Goal: Navigation & Orientation: Find specific page/section

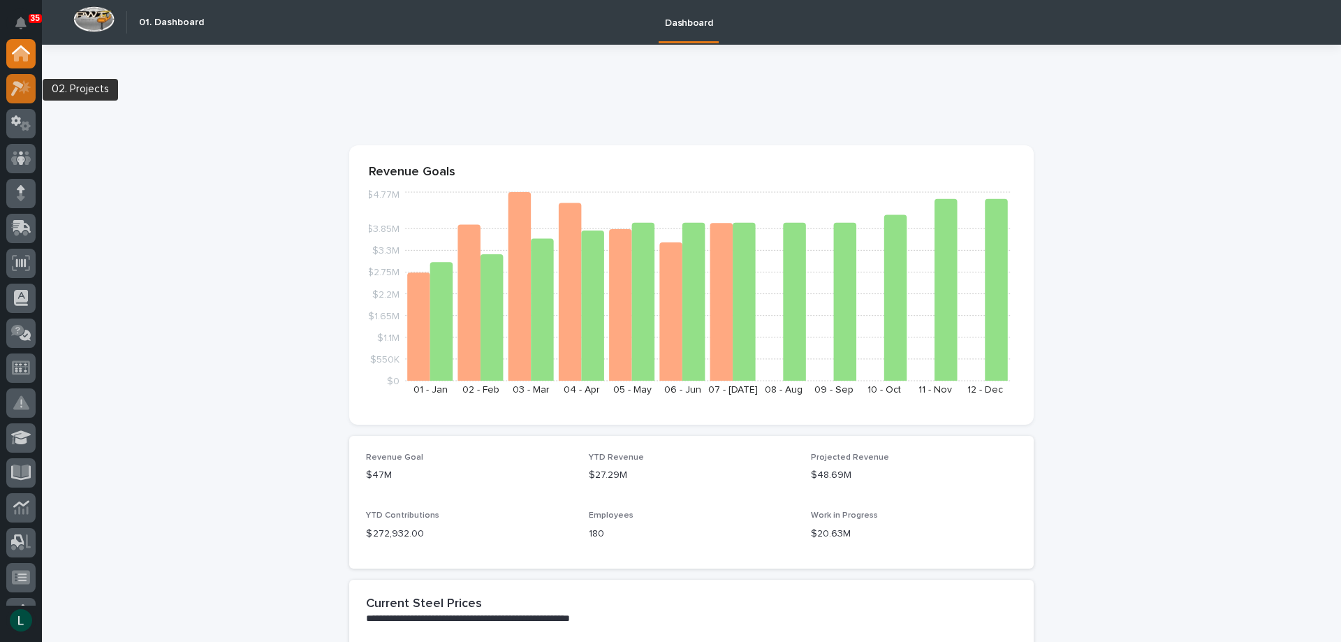
click at [22, 87] on icon at bounding box center [17, 88] width 13 height 15
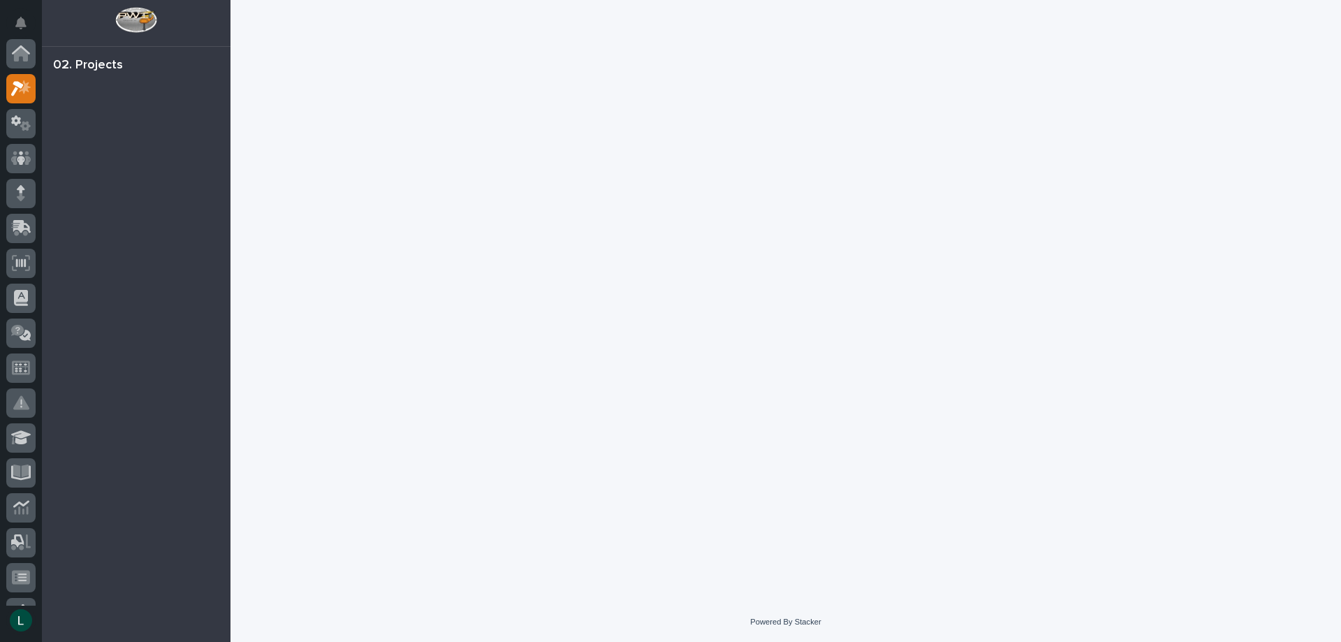
scroll to position [35, 0]
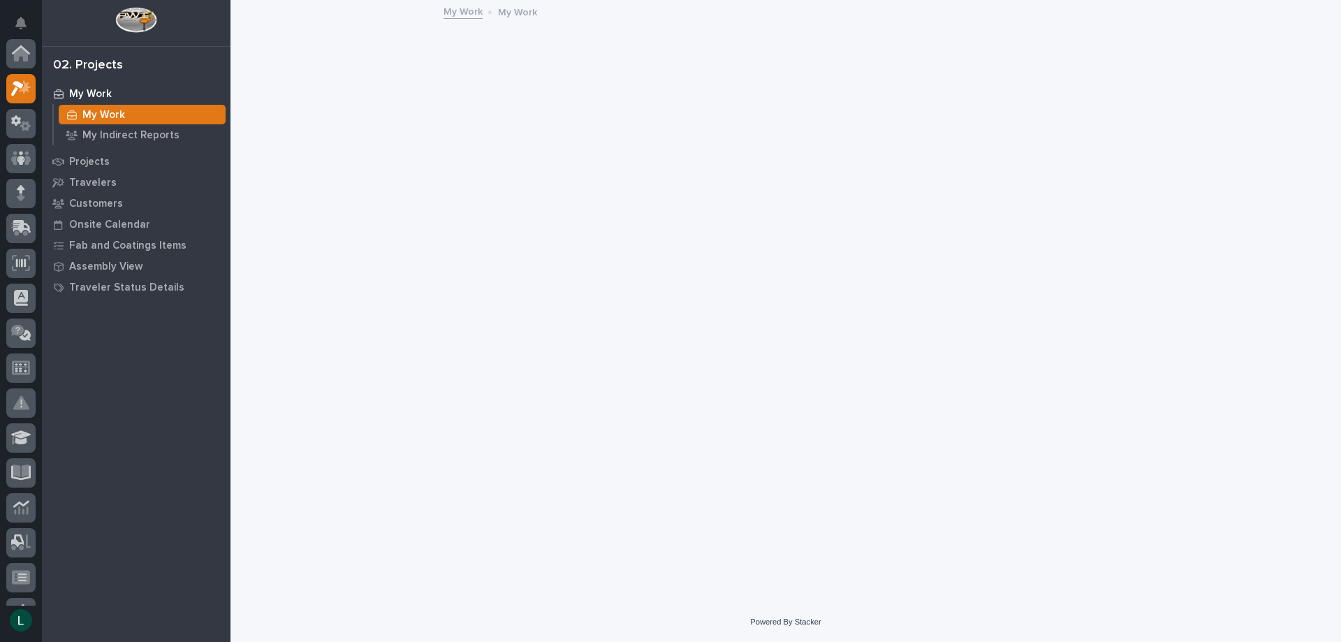
scroll to position [35, 0]
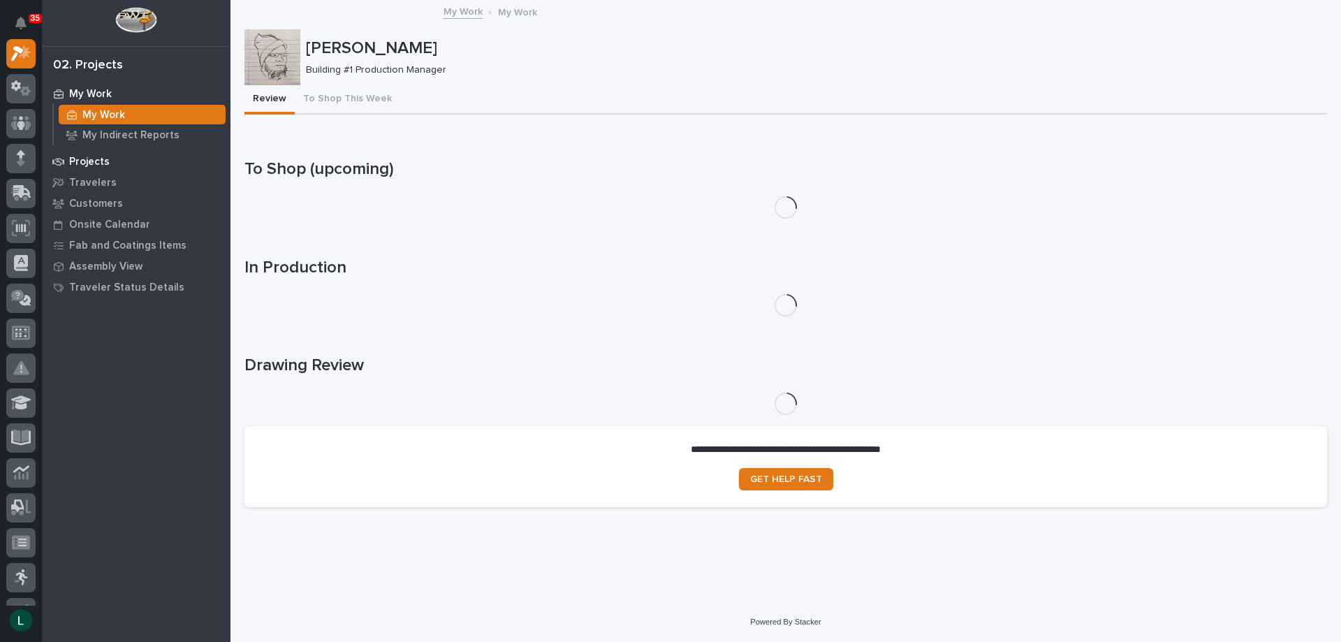
click at [75, 156] on p "Projects" at bounding box center [89, 162] width 41 height 13
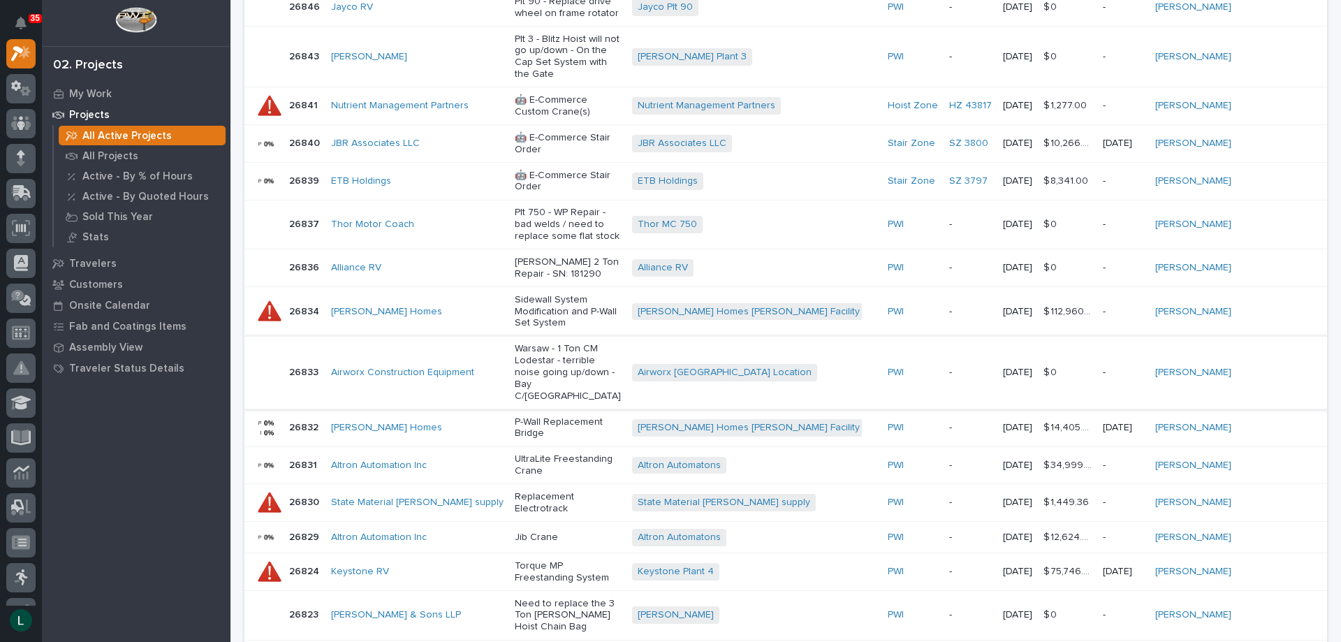
scroll to position [936, 0]
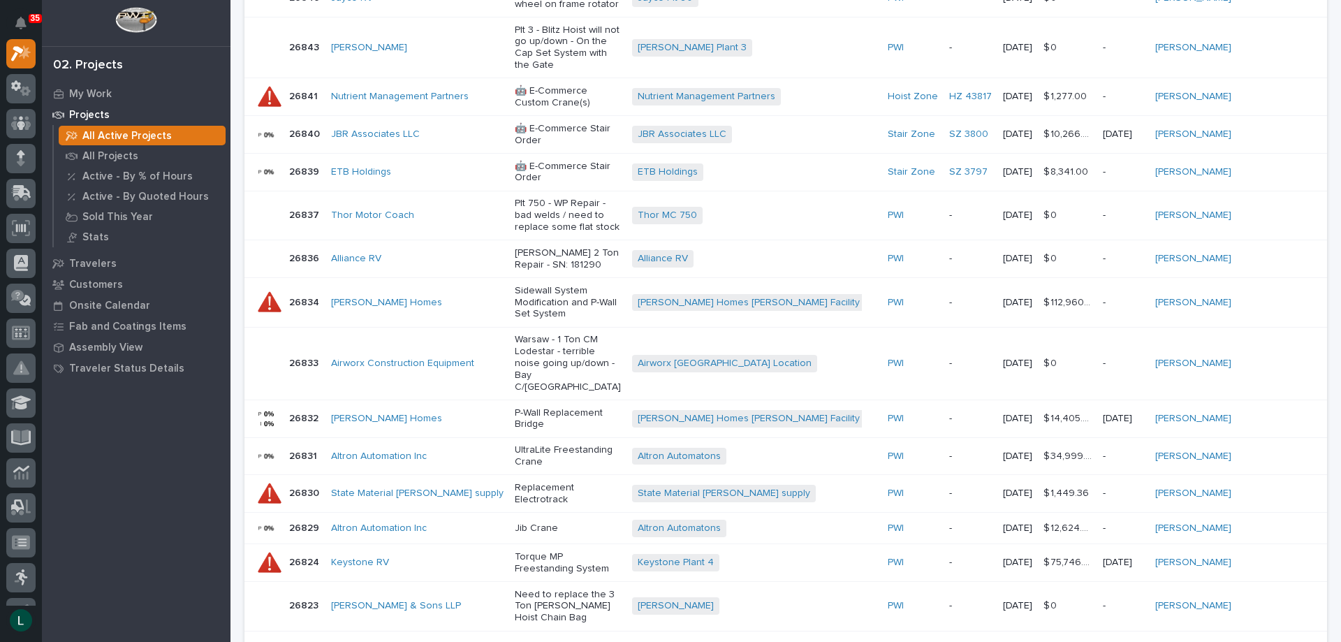
click at [1310, 641] on icon "button" at bounding box center [1313, 652] width 6 height 13
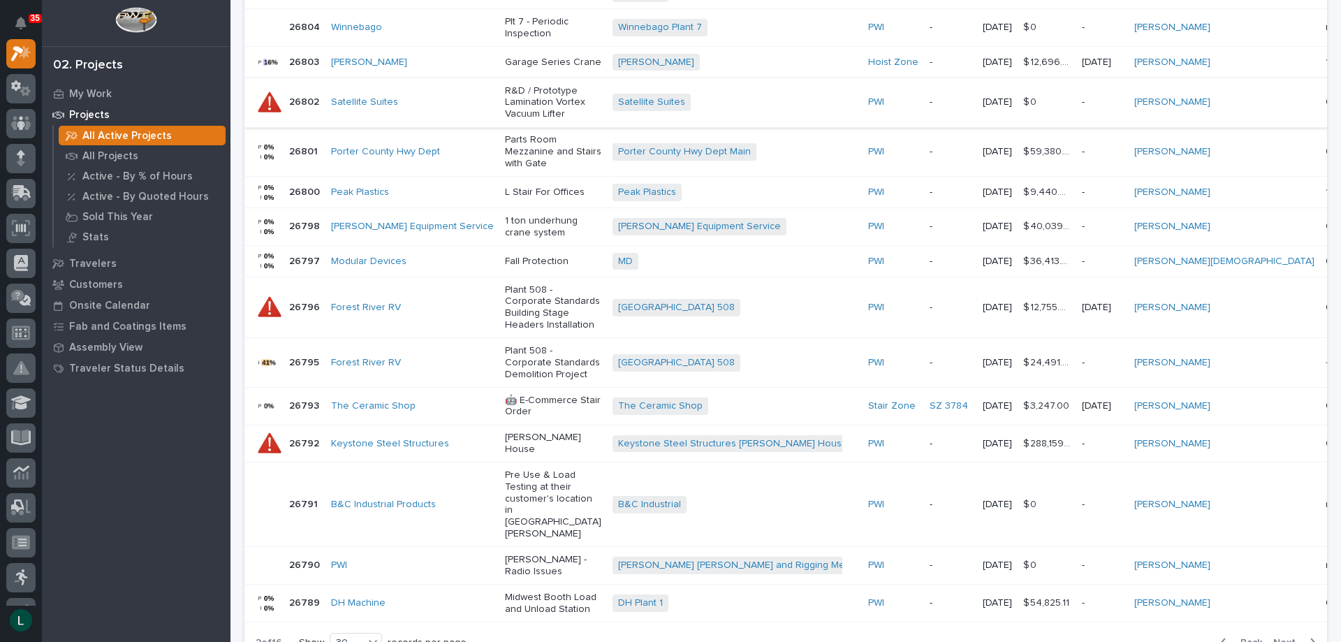
scroll to position [987, 0]
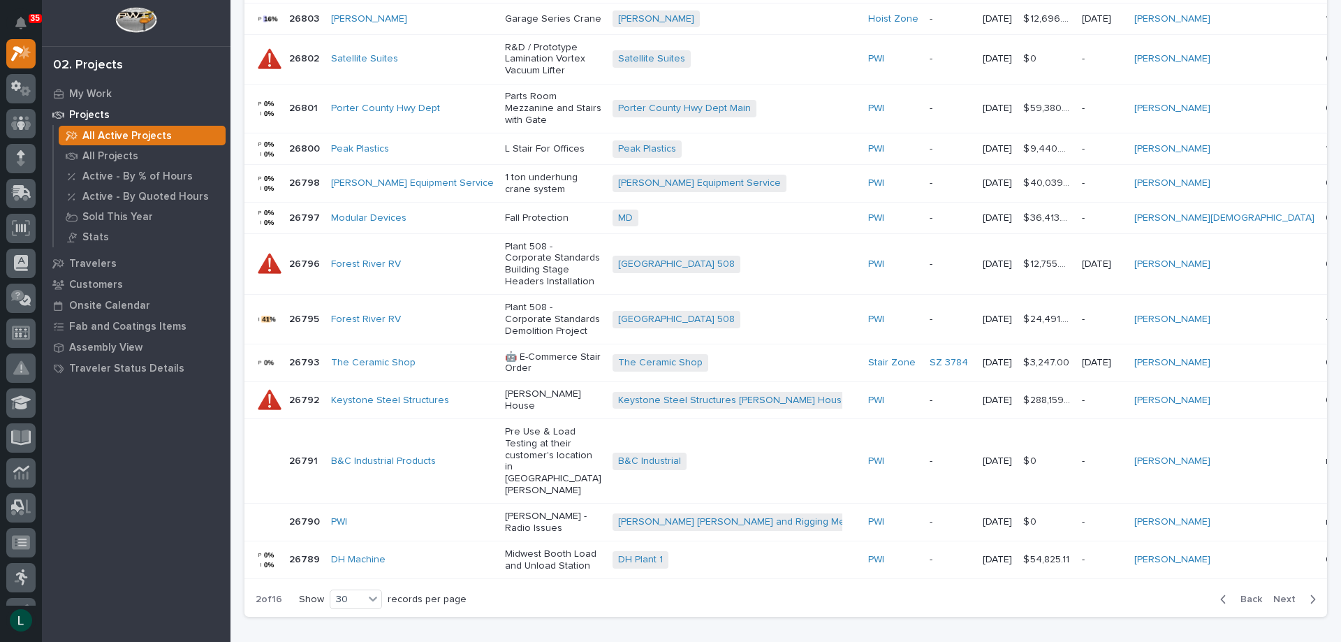
click at [1220, 593] on icon "button" at bounding box center [1223, 599] width 6 height 13
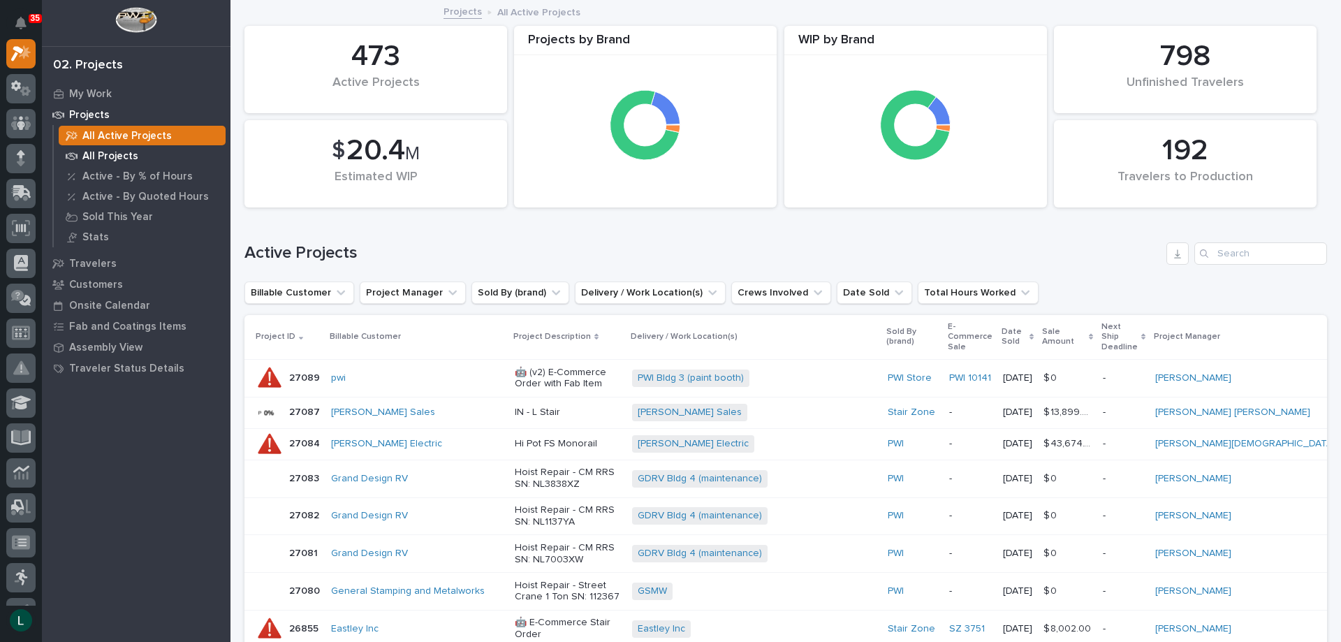
click at [95, 153] on p "All Projects" at bounding box center [110, 156] width 56 height 13
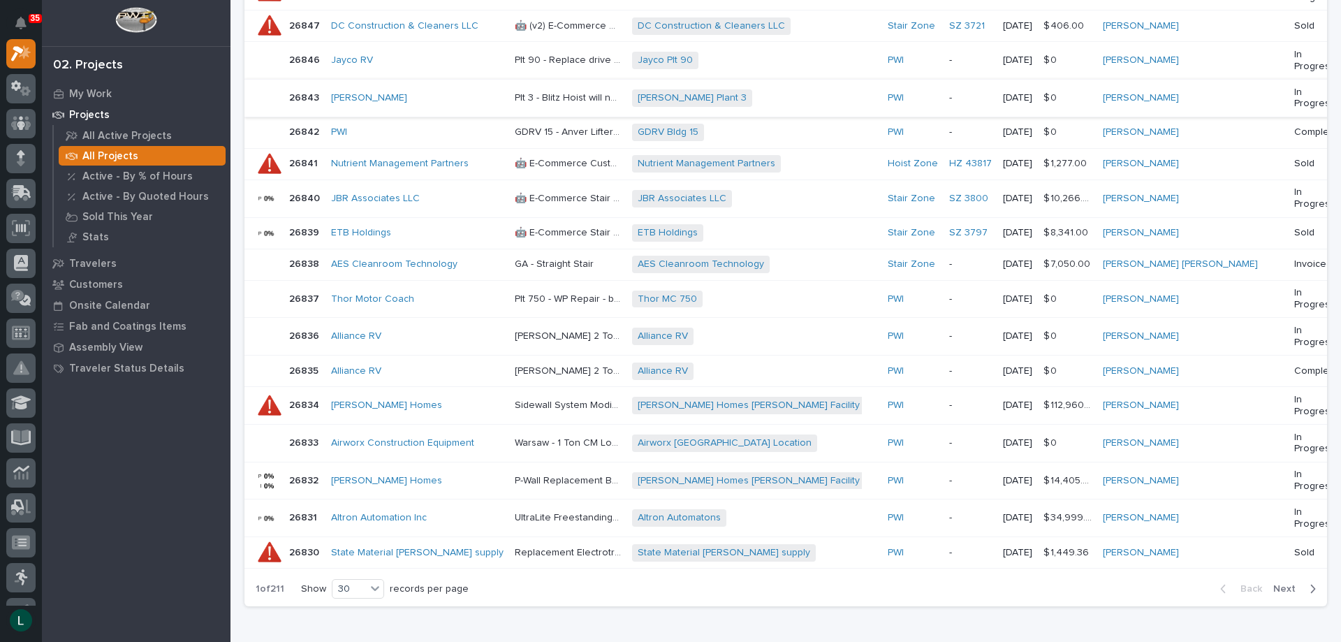
scroll to position [908, 0]
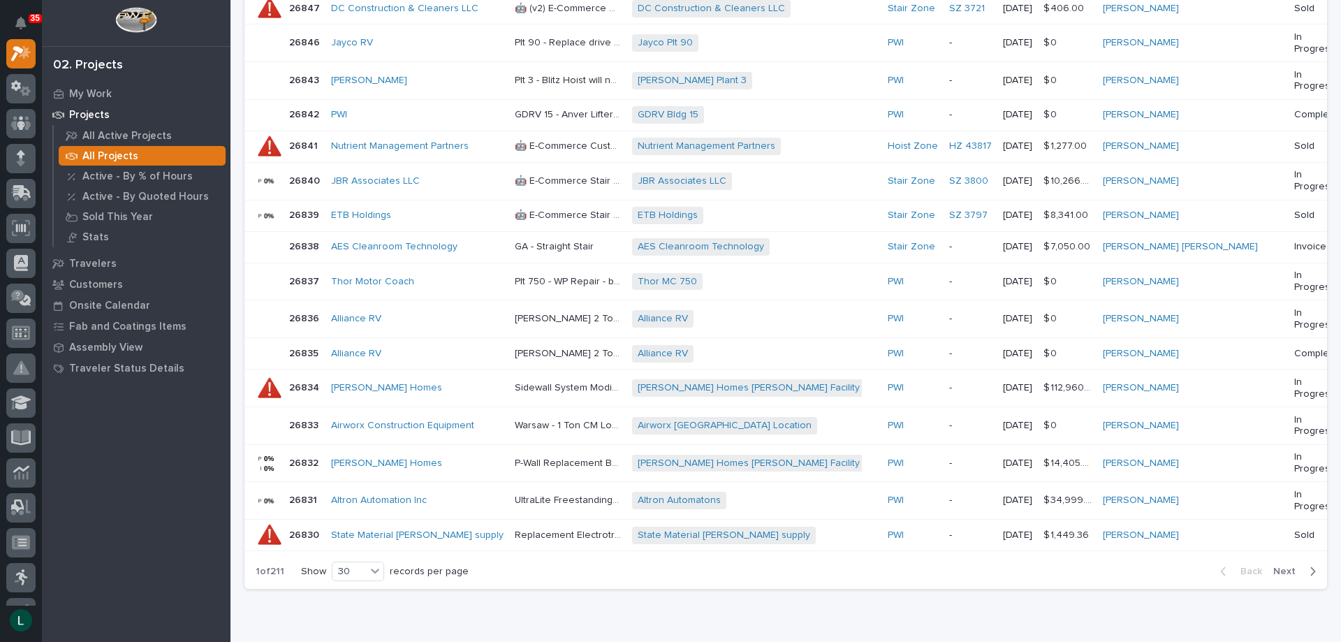
click at [1310, 565] on icon "button" at bounding box center [1313, 571] width 6 height 13
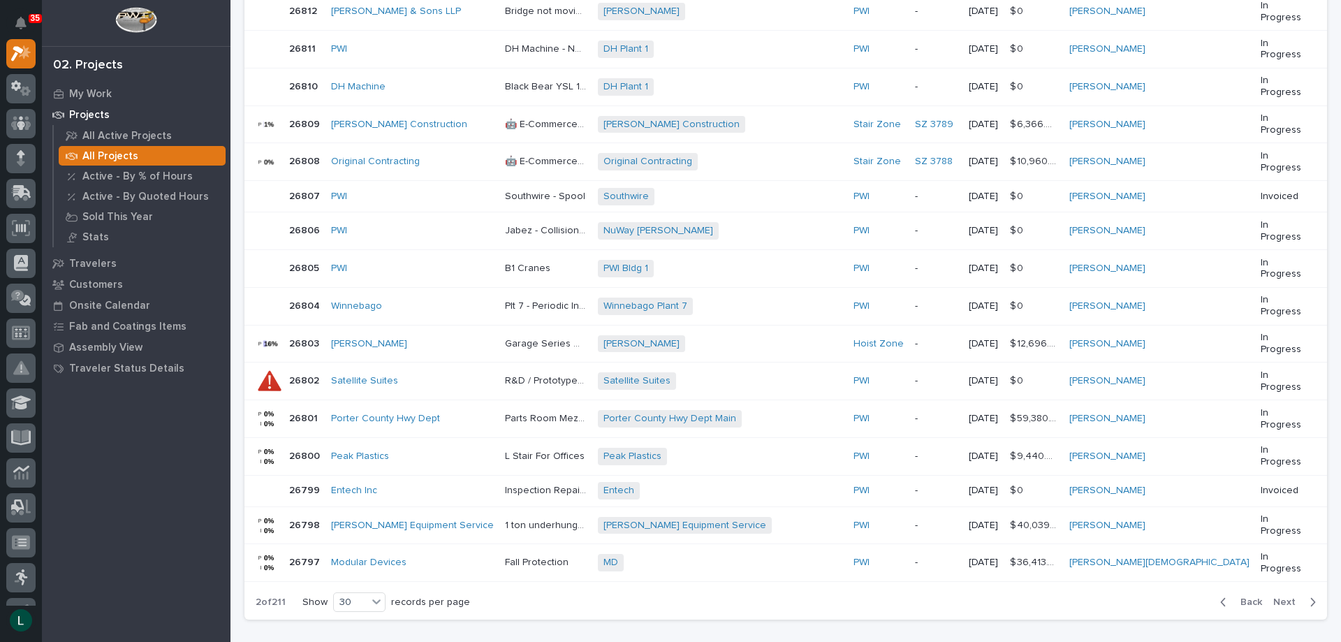
click at [1304, 564] on td "In Progress" at bounding box center [1291, 563] width 72 height 38
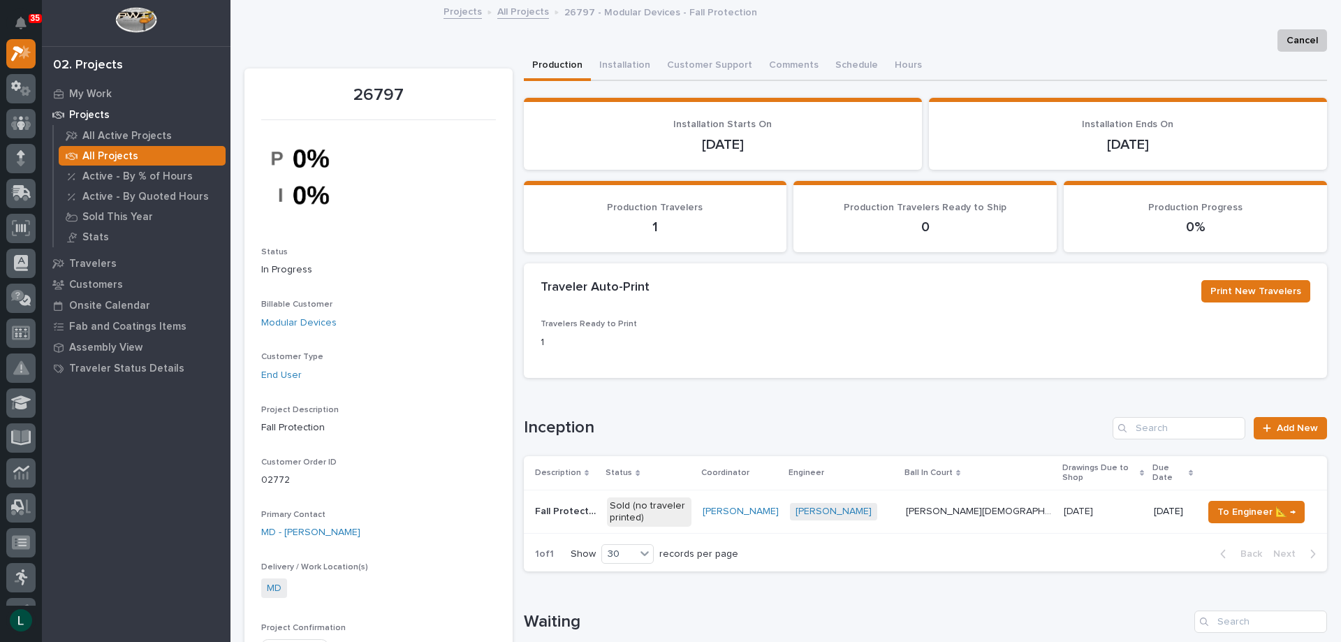
click at [1217, 542] on div "Back Next" at bounding box center [1268, 554] width 118 height 35
click at [75, 111] on p "Projects" at bounding box center [89, 115] width 41 height 13
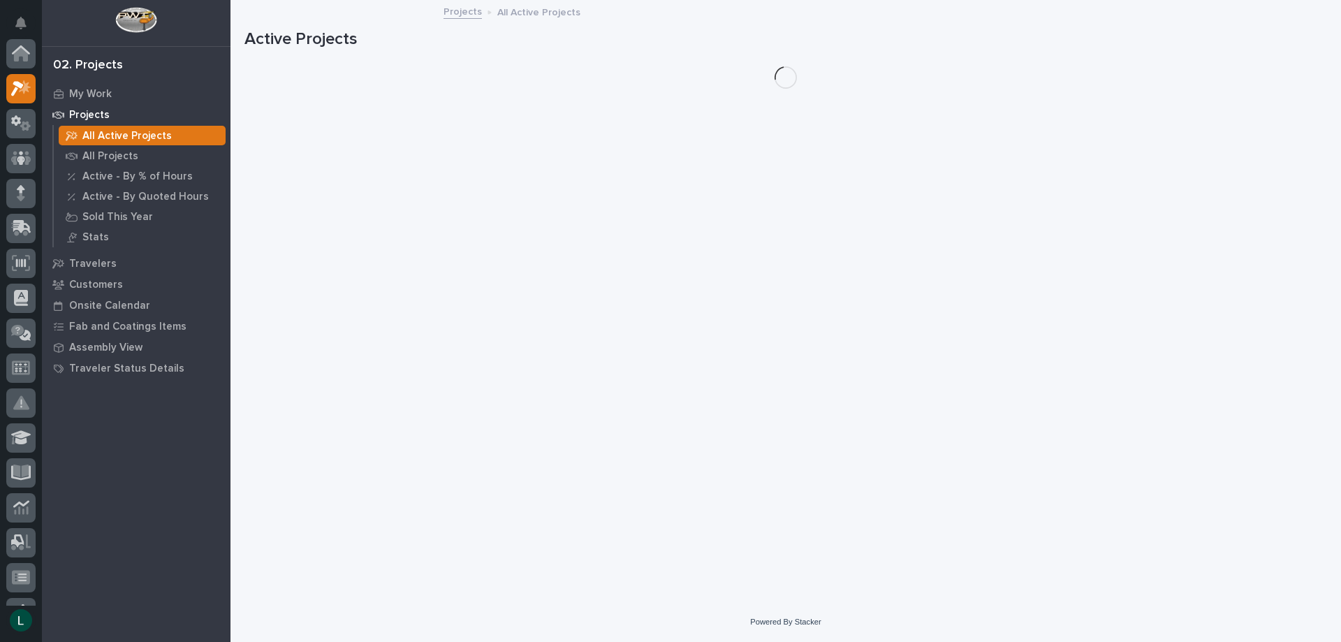
scroll to position [35, 0]
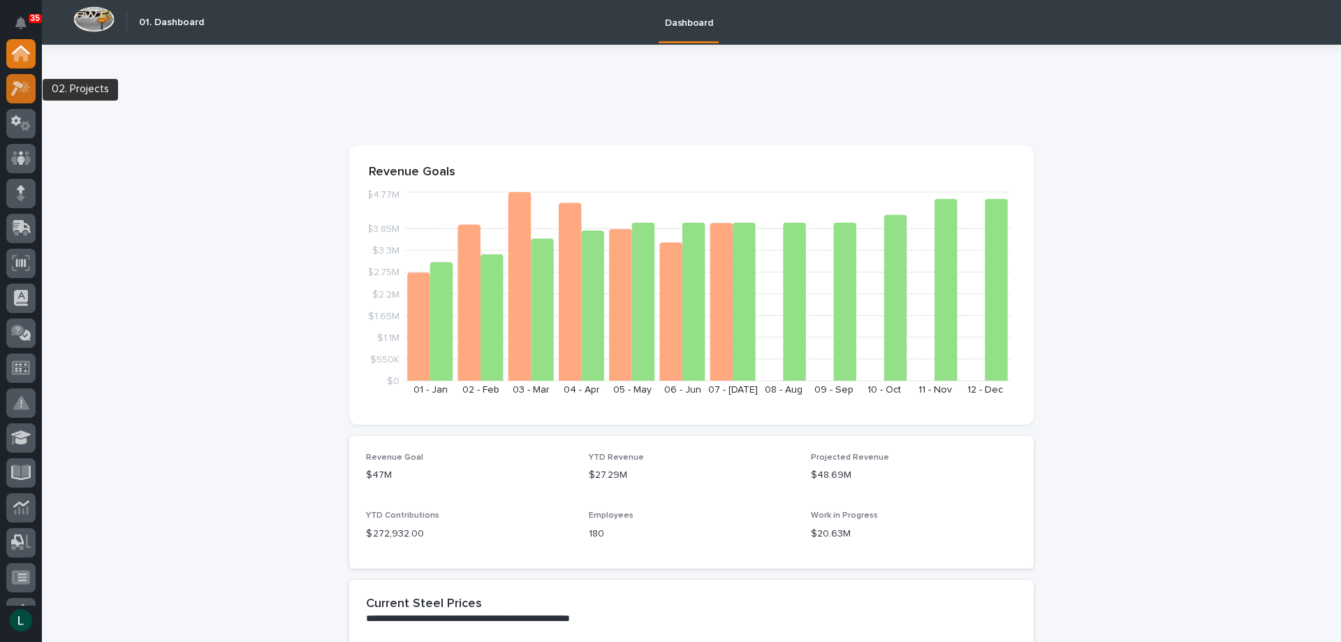
click at [17, 86] on icon at bounding box center [17, 88] width 13 height 15
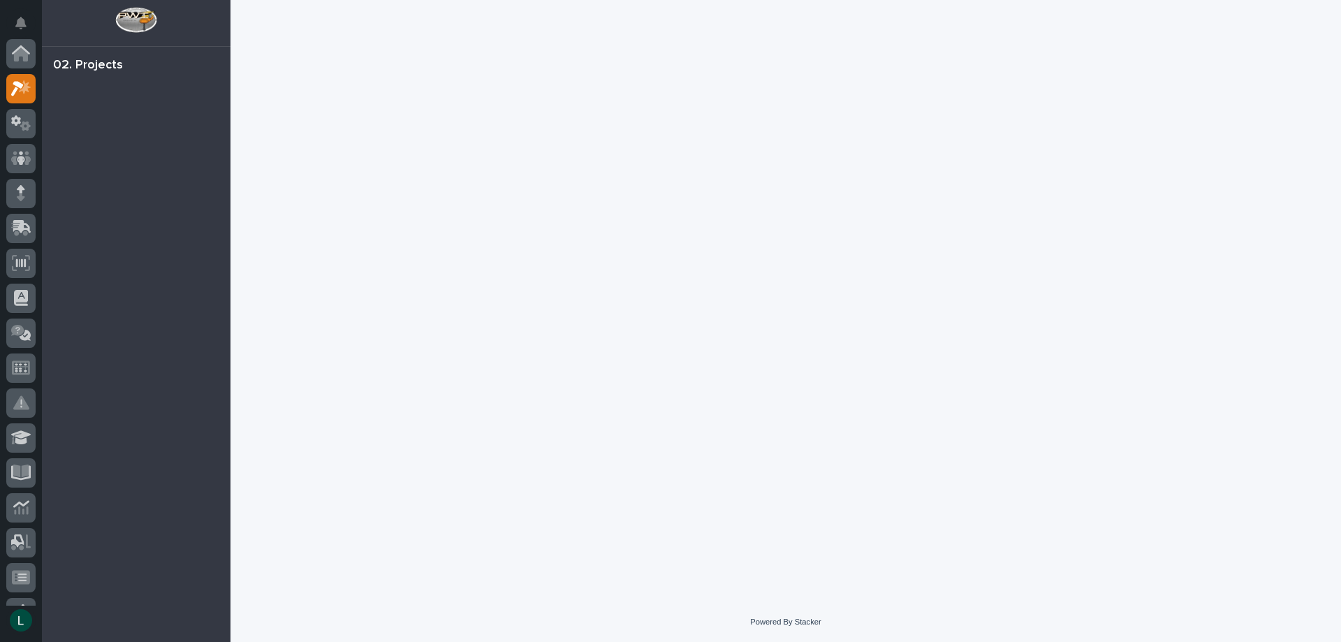
scroll to position [35, 0]
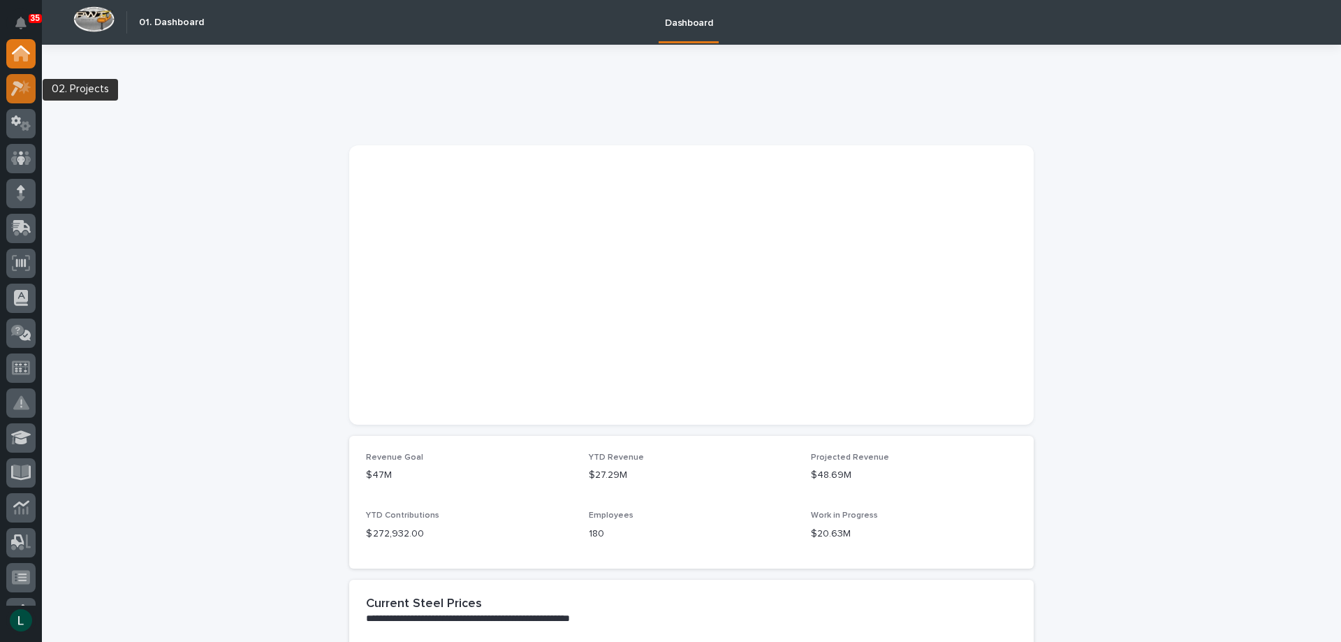
click at [17, 89] on icon at bounding box center [21, 88] width 20 height 16
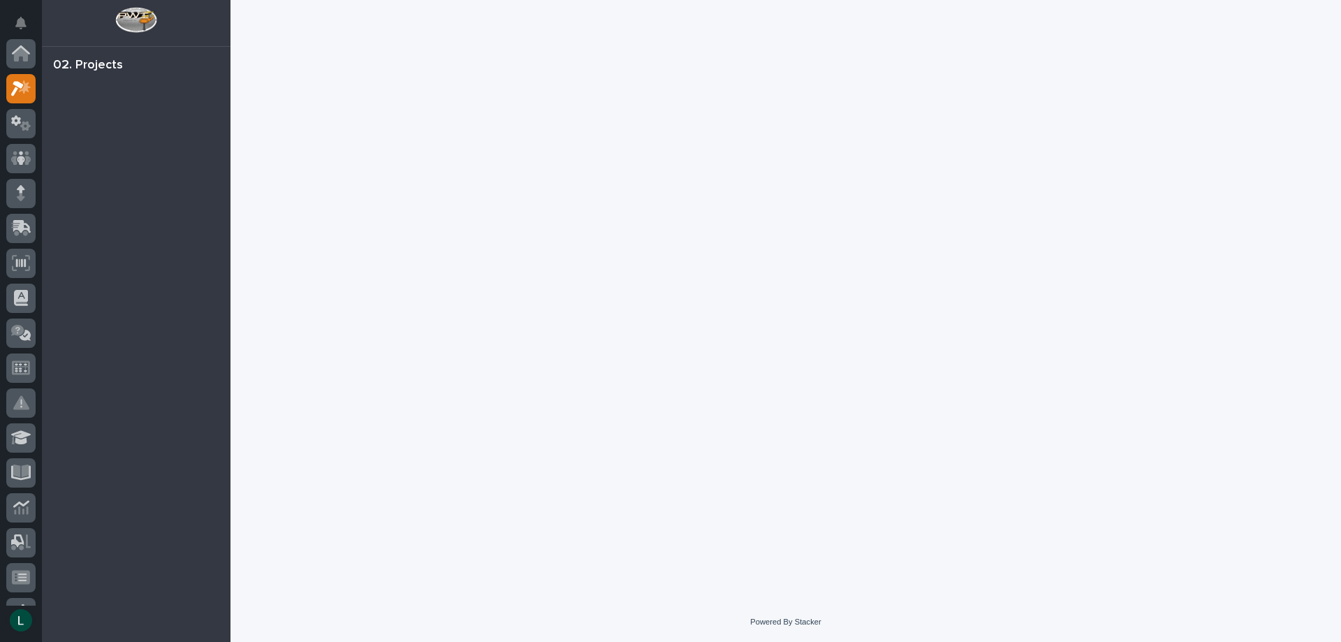
scroll to position [35, 0]
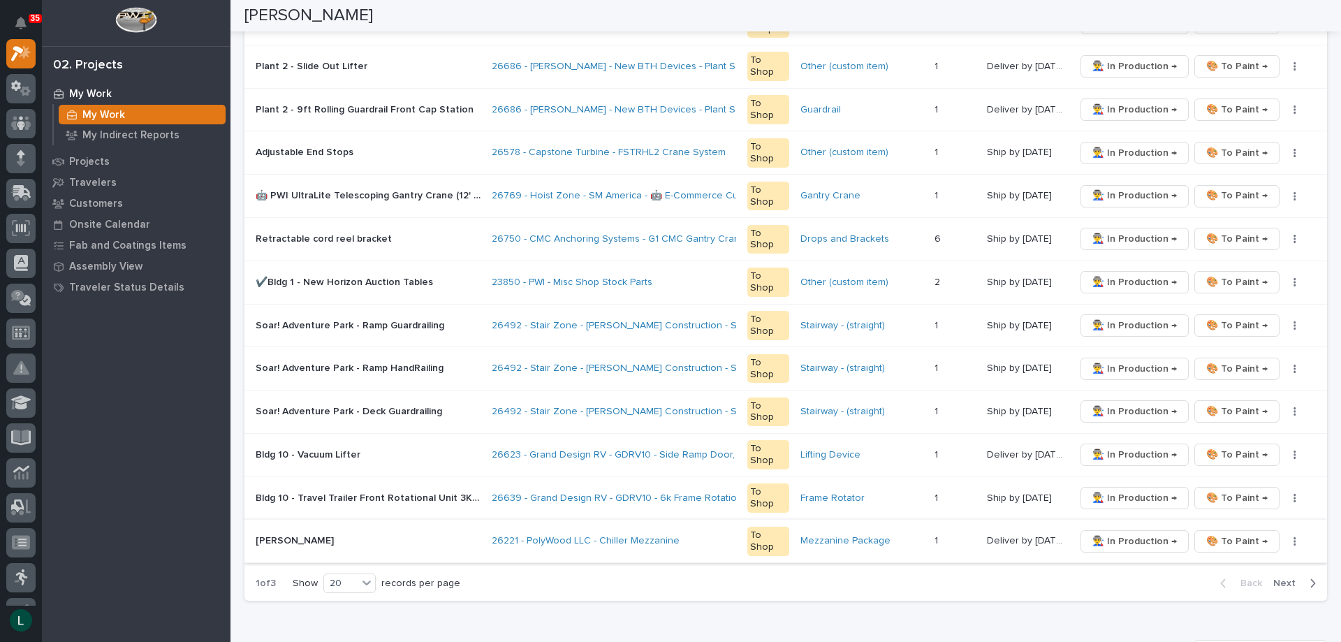
scroll to position [908, 0]
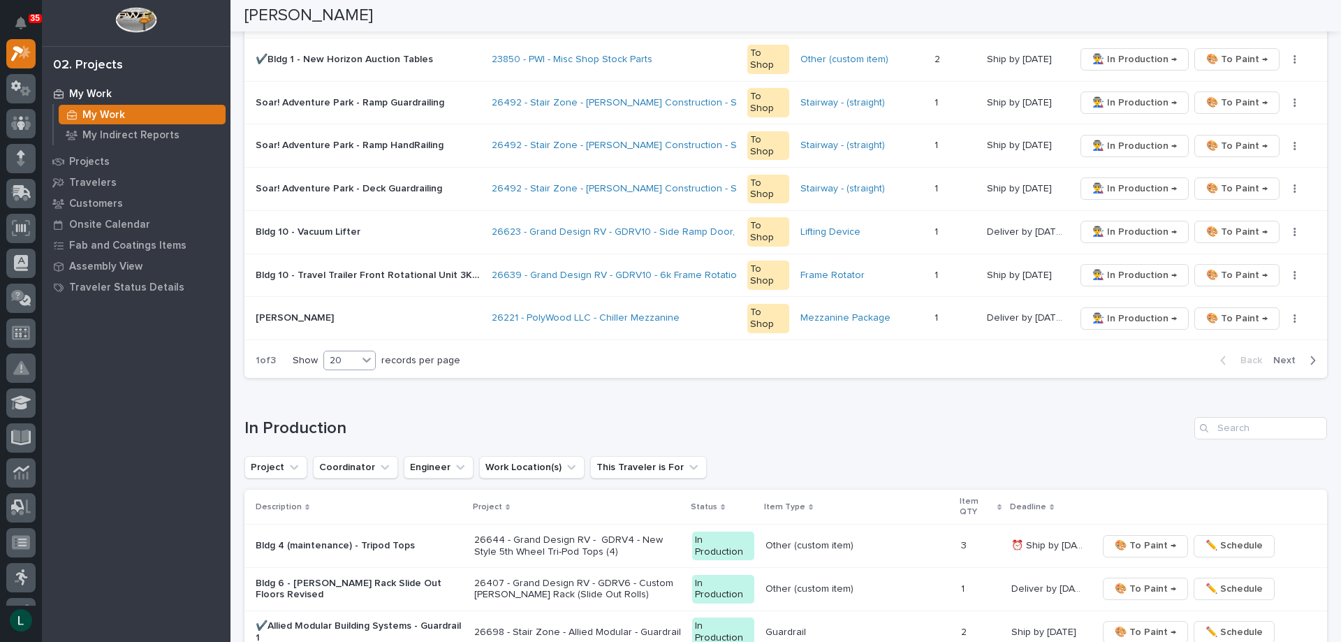
click at [340, 360] on div "20" at bounding box center [341, 360] width 34 height 15
click at [343, 407] on div "30" at bounding box center [351, 412] width 51 height 17
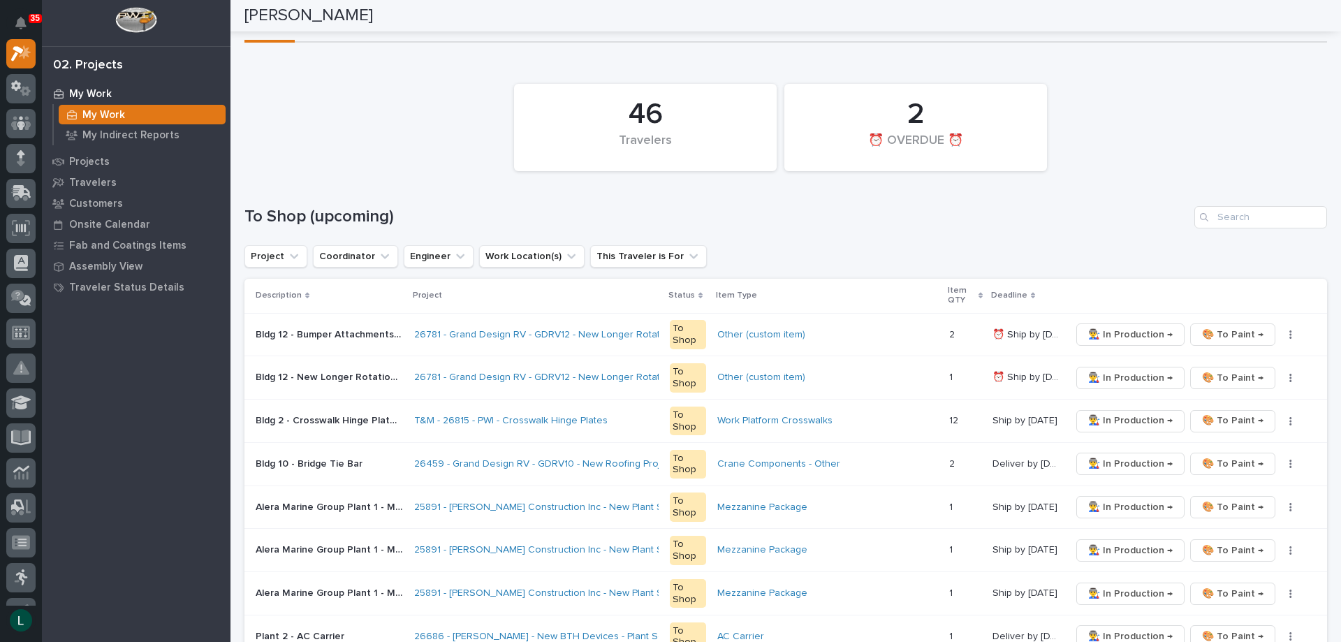
scroll to position [70, 0]
